Goal: Task Accomplishment & Management: Use online tool/utility

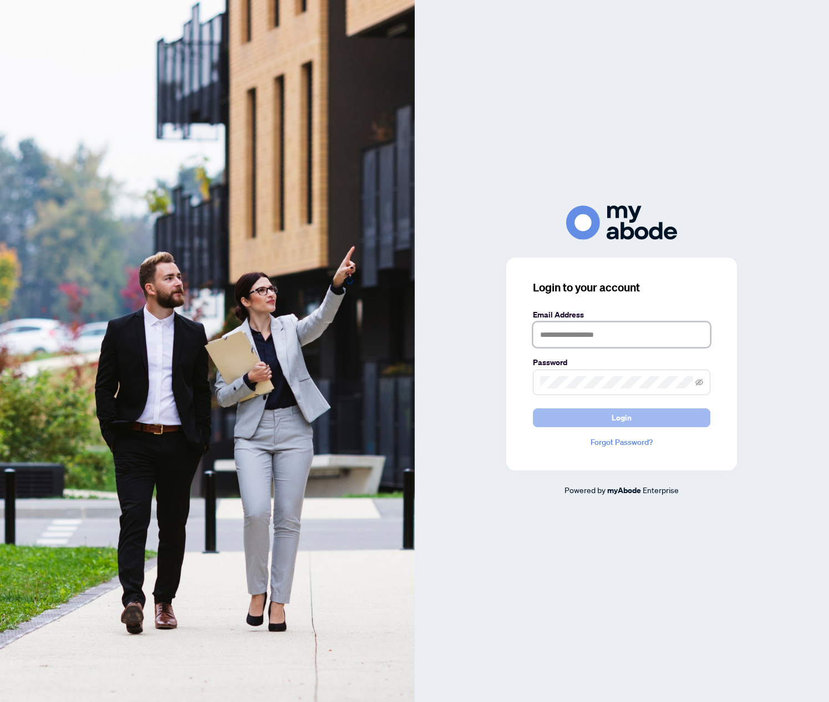
type input "**********"
click at [639, 410] on button "Login" at bounding box center [621, 418] width 177 height 19
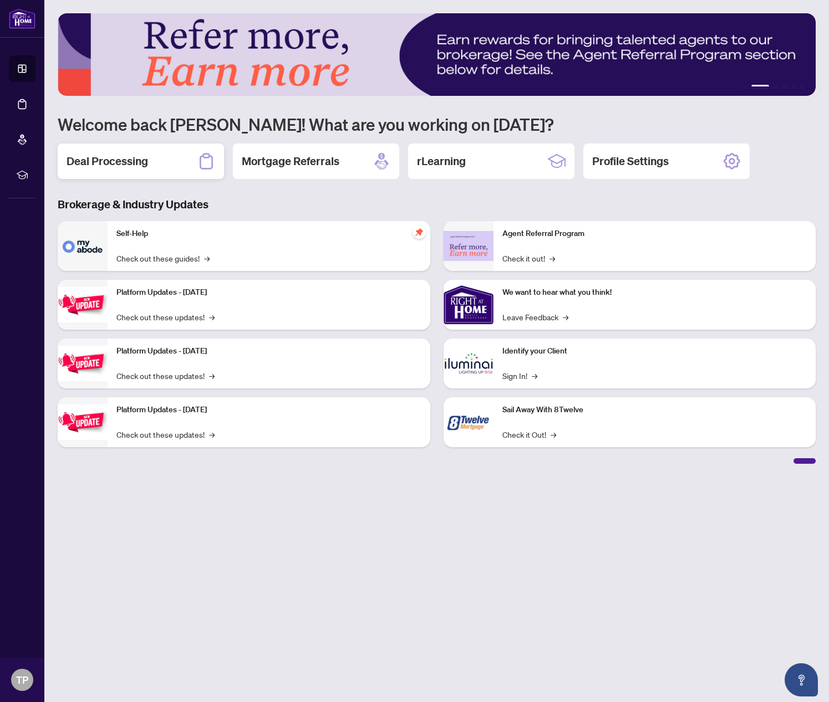
click at [124, 164] on h2 "Deal Processing" at bounding box center [107, 162] width 81 height 16
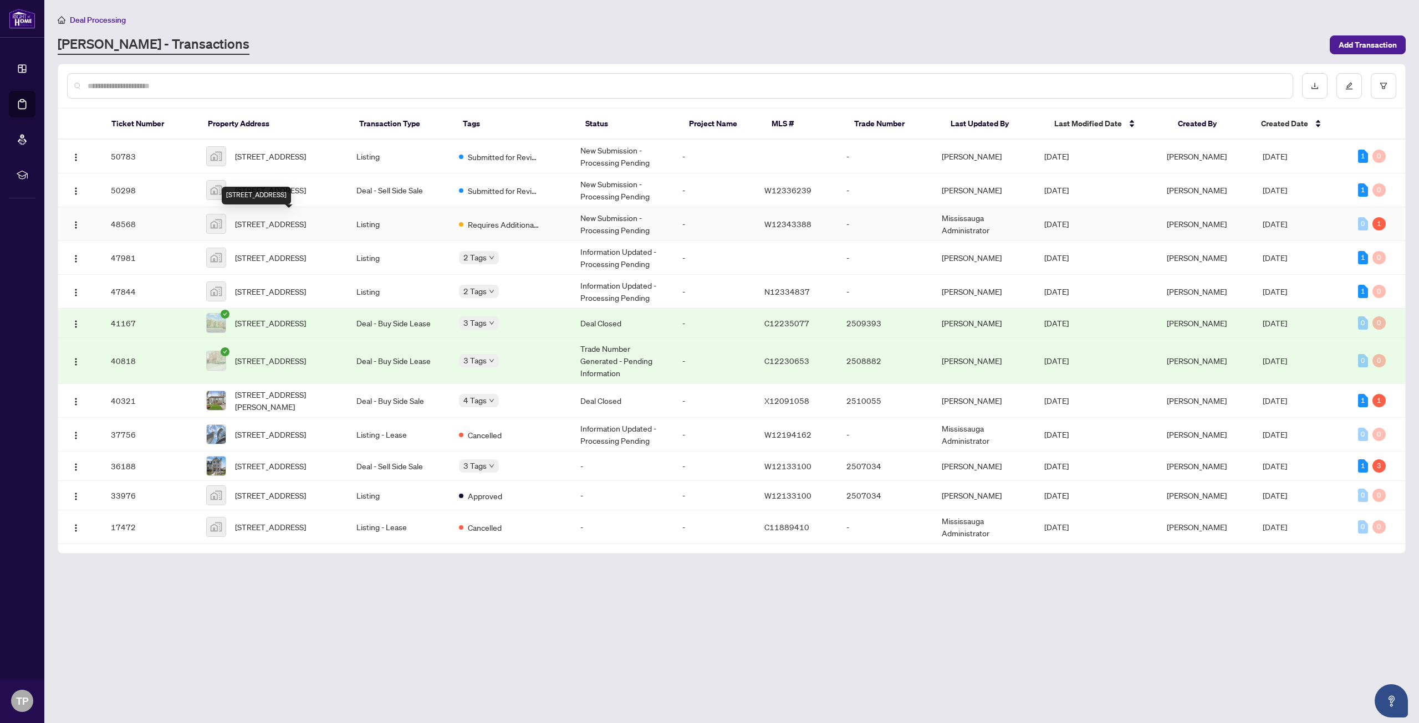
click at [284, 225] on span "[STREET_ADDRESS]" at bounding box center [270, 224] width 71 height 12
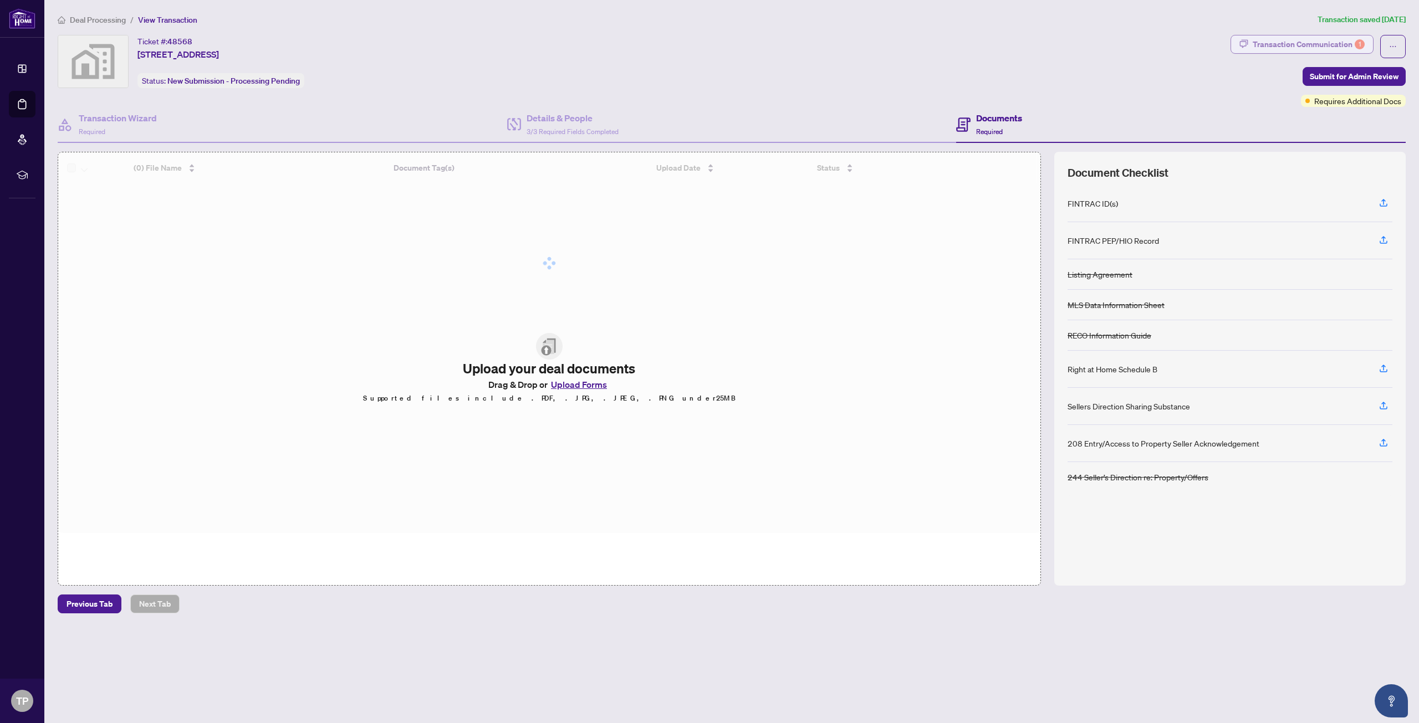
click at [828, 43] on div "Transaction Communication 1" at bounding box center [1309, 44] width 112 height 18
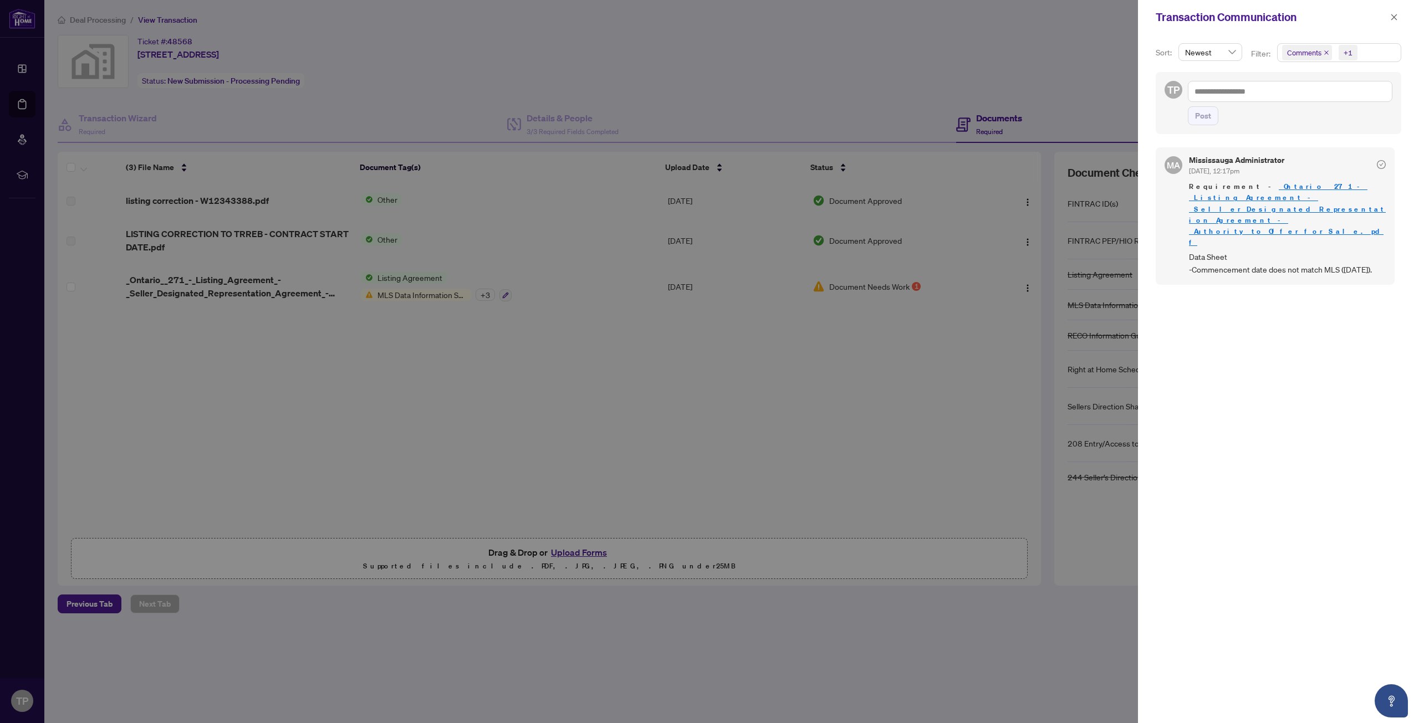
click at [828, 115] on div at bounding box center [709, 361] width 1419 height 723
click at [828, 17] on icon "close" at bounding box center [1394, 17] width 6 height 6
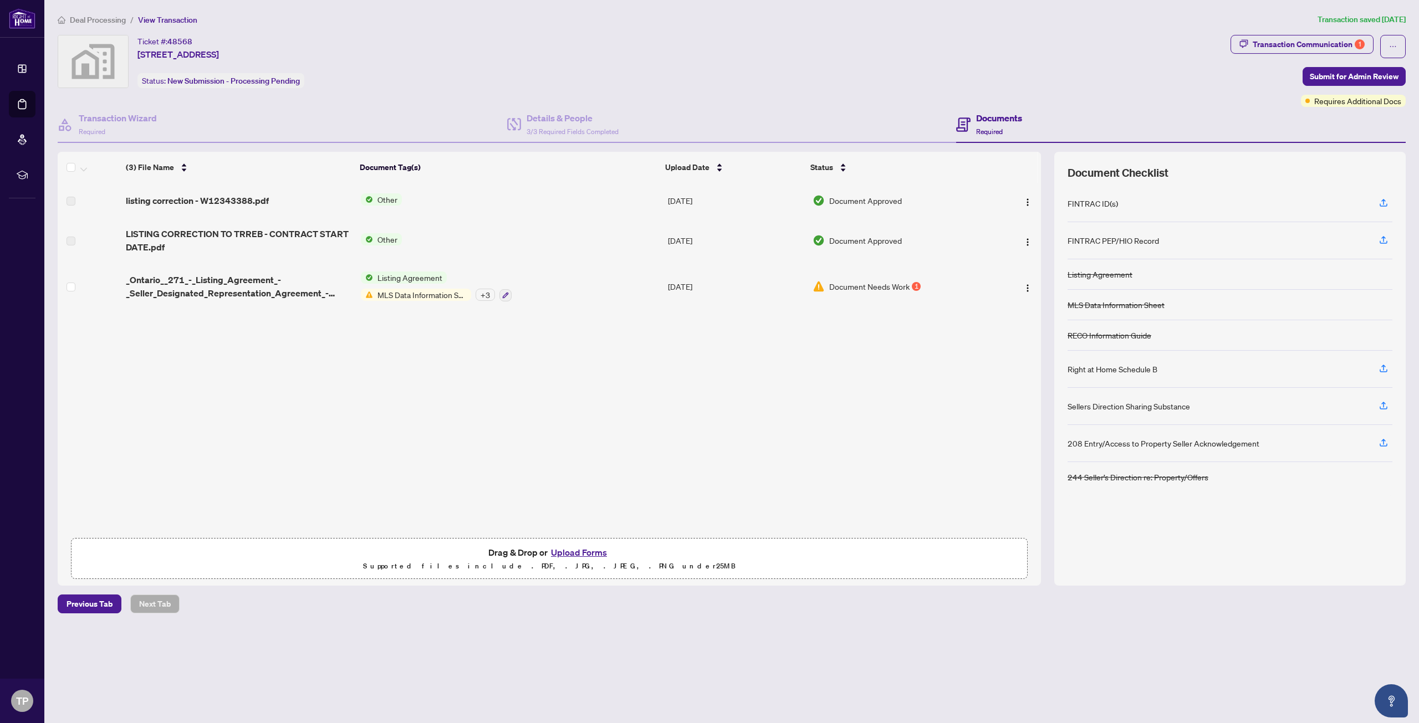
click at [828, 367] on div "listing correction - W12343388.pdf Other Aug/14/2025 Document Approved LISTING …" at bounding box center [549, 358] width 983 height 350
